Goal: Transaction & Acquisition: Purchase product/service

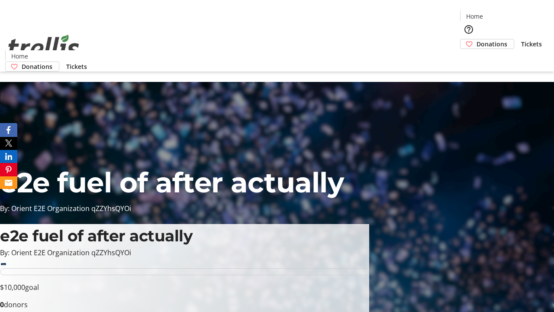
click at [477, 39] on span "Donations" at bounding box center [492, 43] width 31 height 9
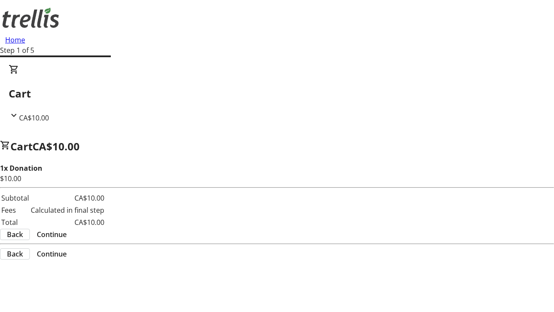
select select "CA"
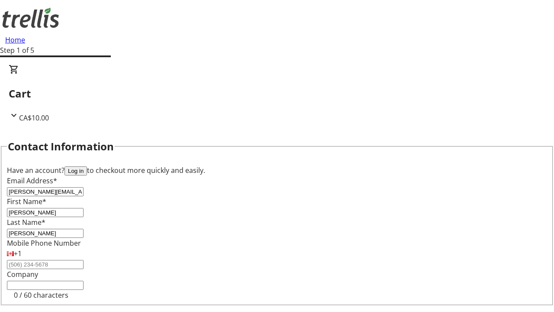
scroll to position [116, 0]
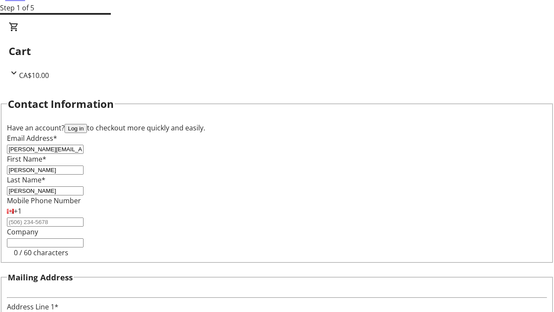
type input "[STREET_ADDRESS][PERSON_NAME]"
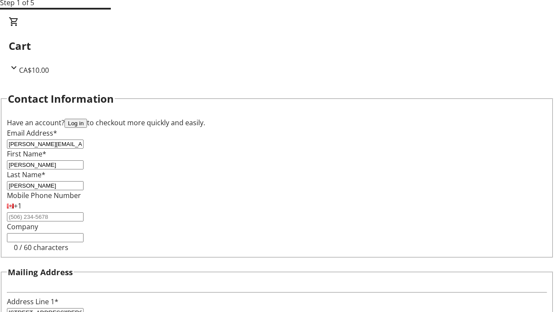
type input "Kelowna"
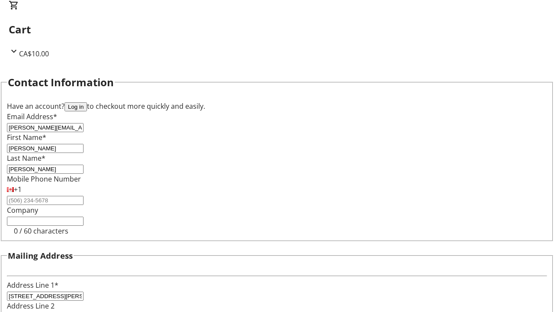
select select "BC"
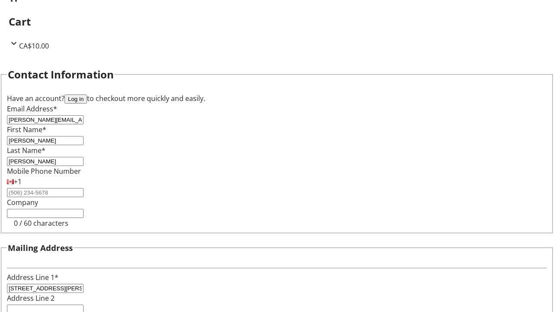
type input "Kelowna"
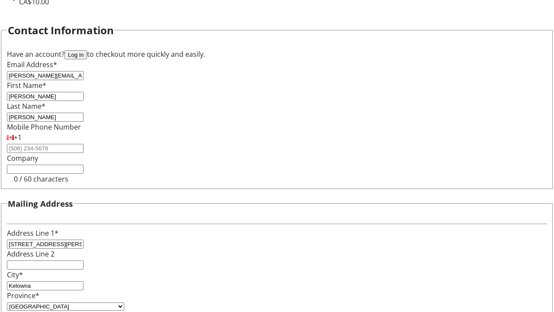
type input "V1Y 0C2"
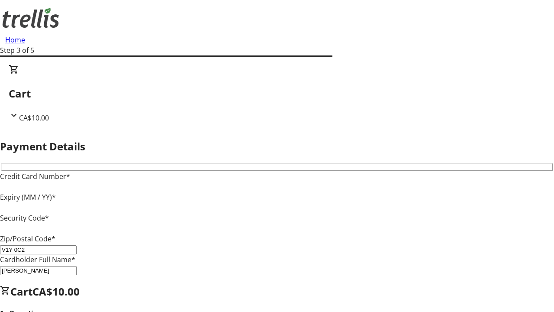
type input "V1Y 0C2"
